Goal: Transaction & Acquisition: Obtain resource

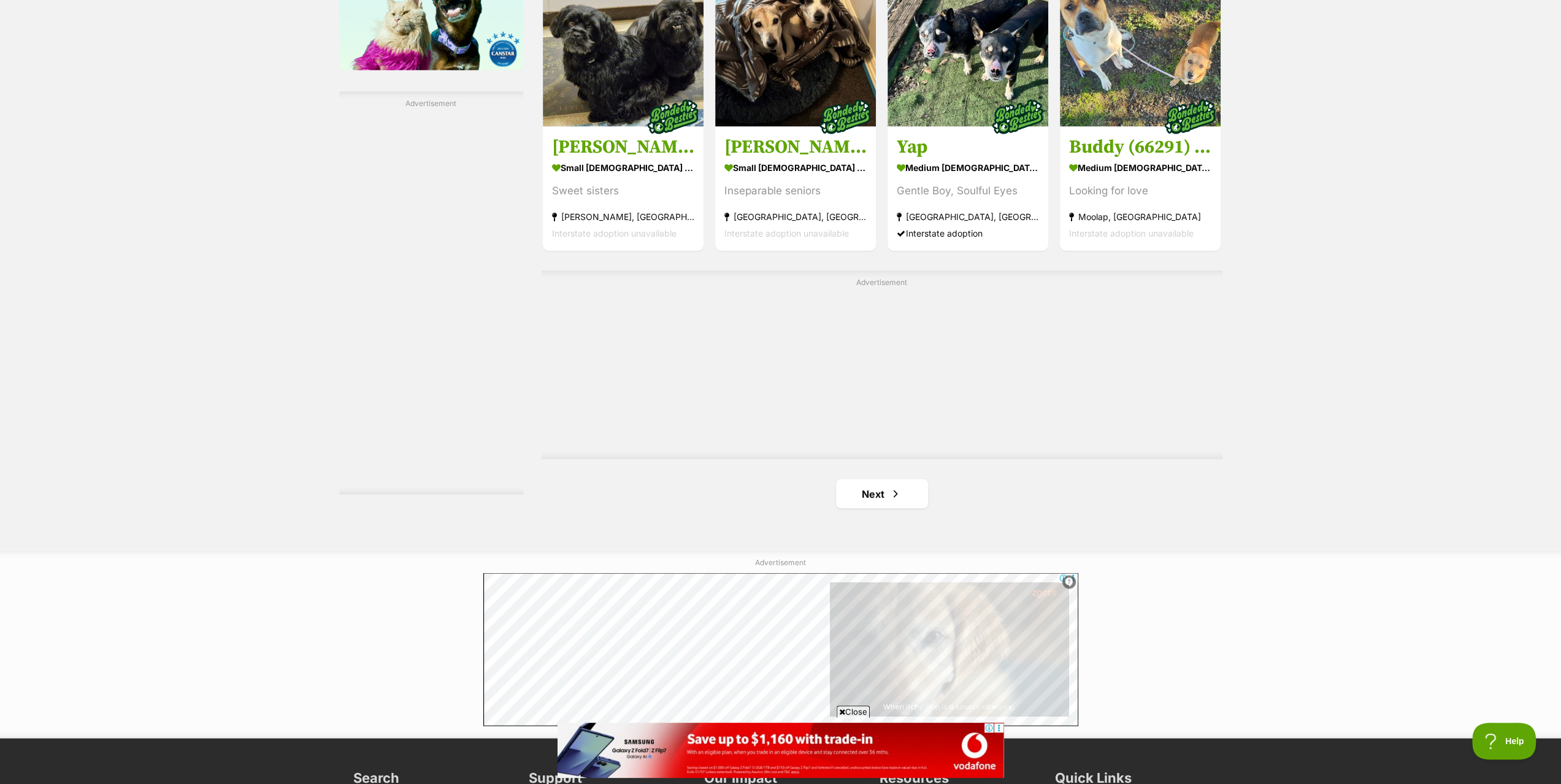
scroll to position [2085, 0]
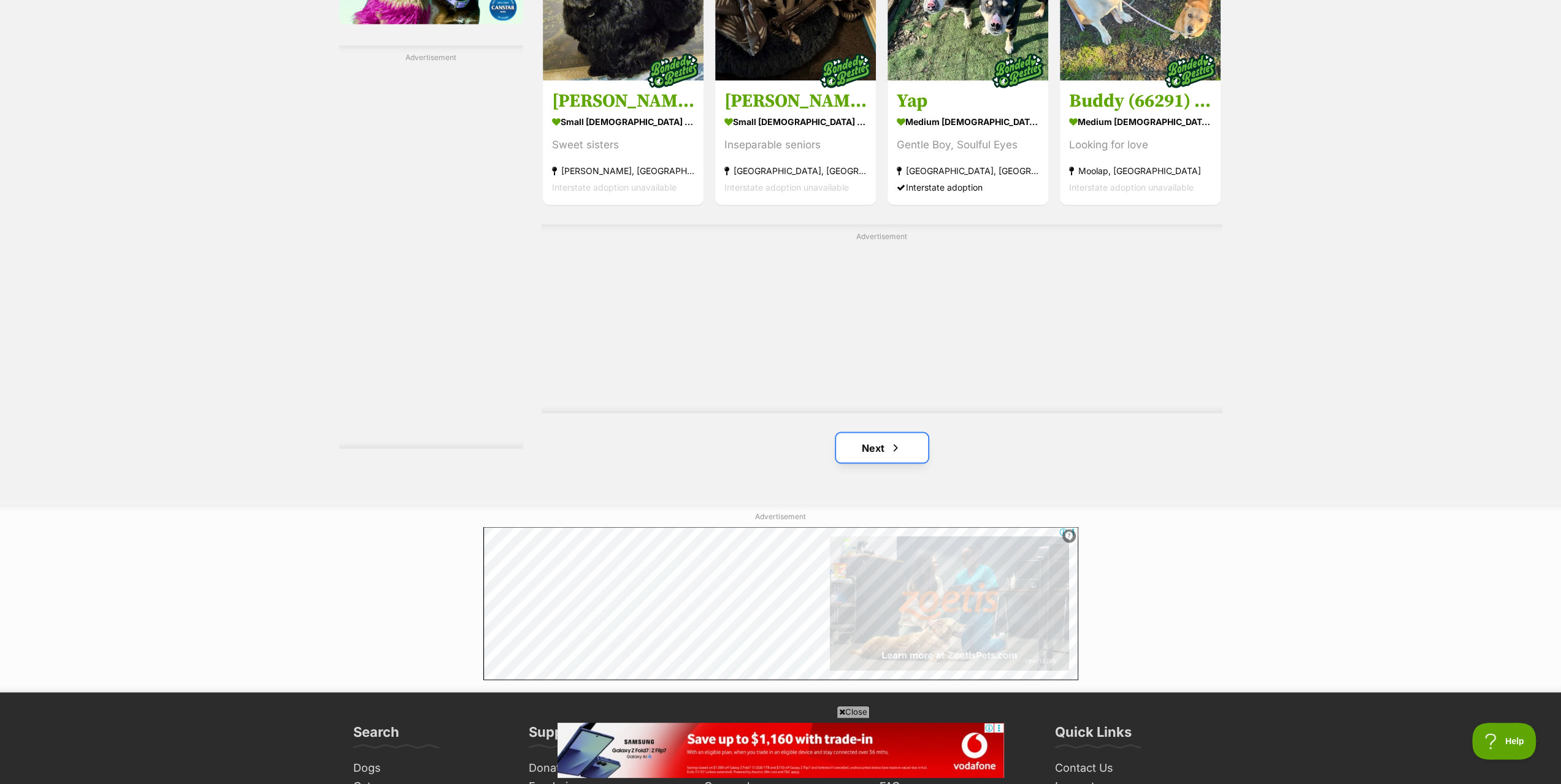
click at [879, 447] on link "Next" at bounding box center [882, 447] width 92 height 29
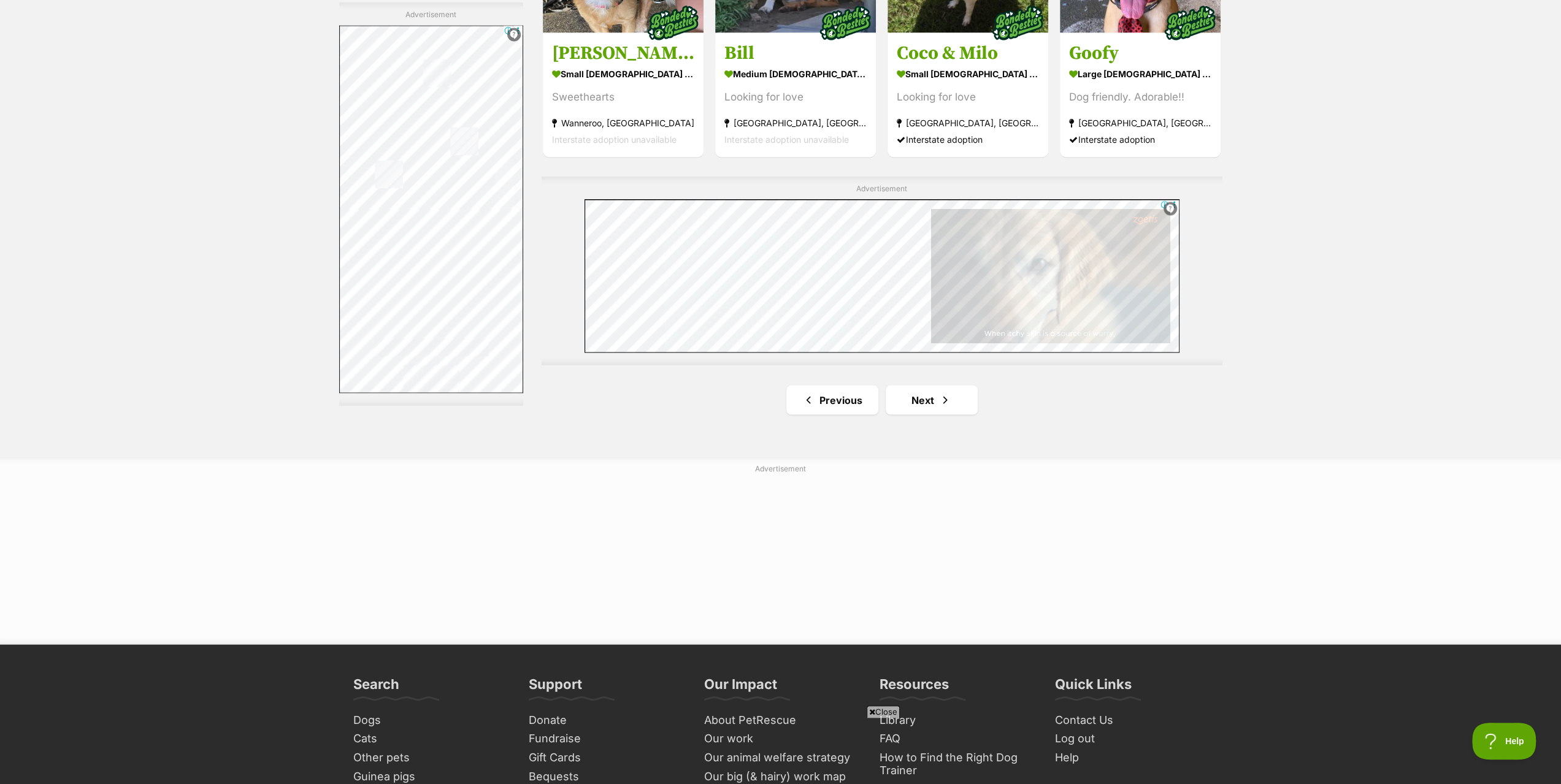
scroll to position [2146, 0]
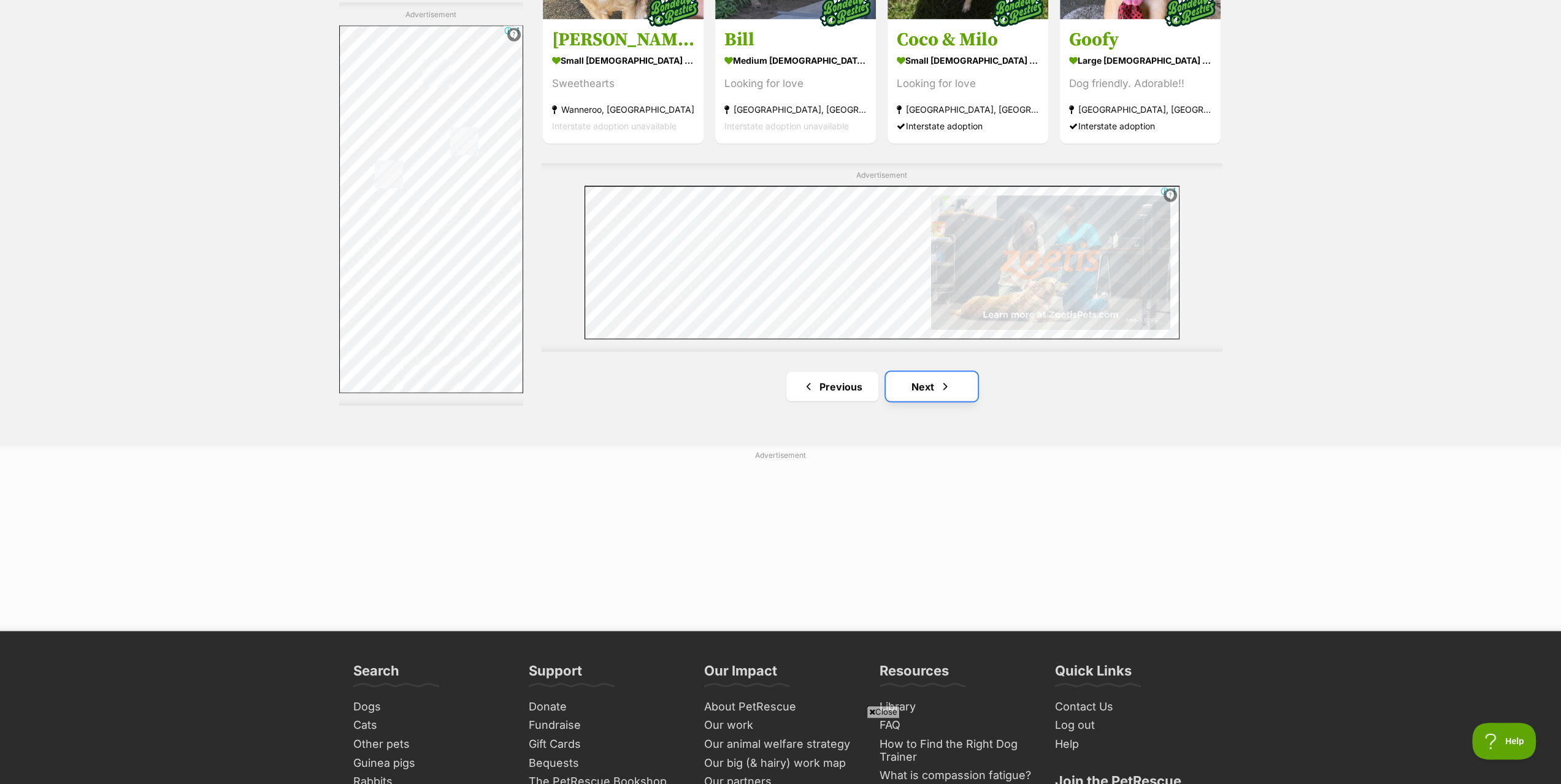
click at [937, 389] on link "Next" at bounding box center [932, 386] width 92 height 29
